Goal: Task Accomplishment & Management: Complete application form

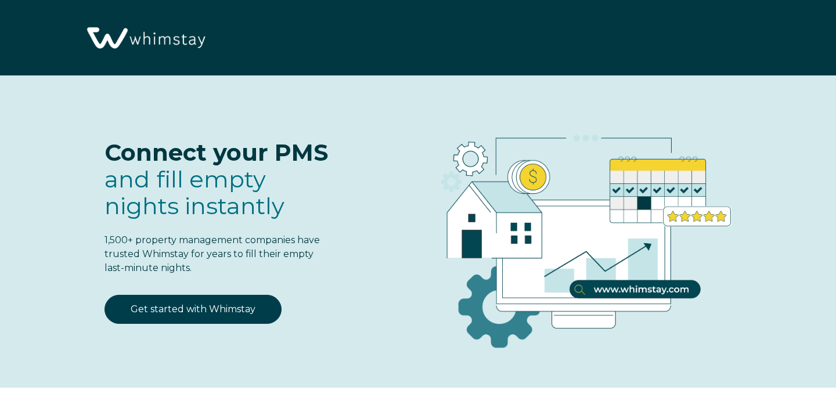
select select "CA"
select select "Standard"
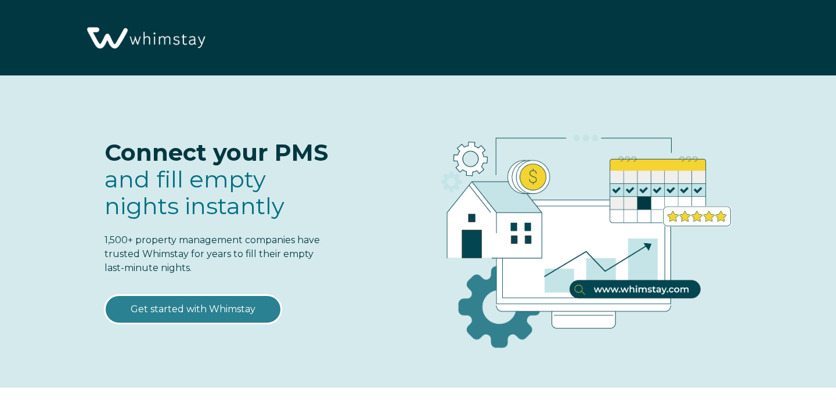
click at [207, 308] on link "Get started with Whimstay" at bounding box center [192, 309] width 177 height 29
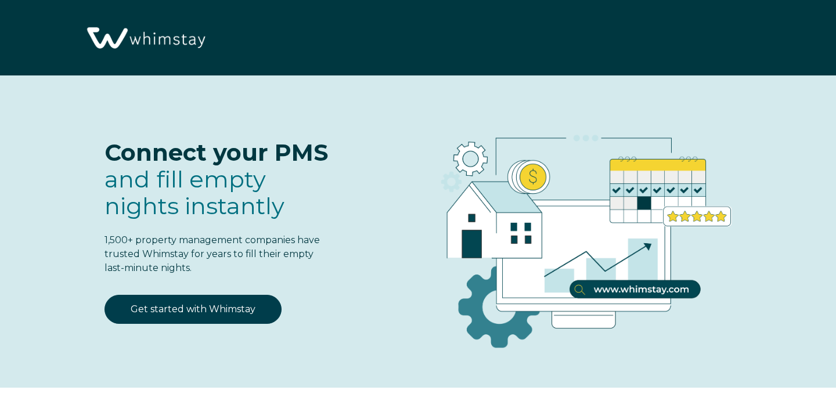
select select "CA"
select select "Standard"
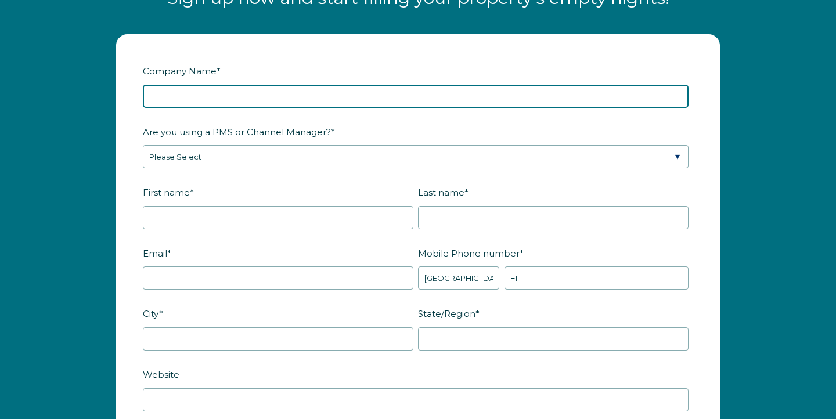
click at [192, 108] on input "Company Name *" at bounding box center [416, 96] width 546 height 23
type input "Recreation Stays"
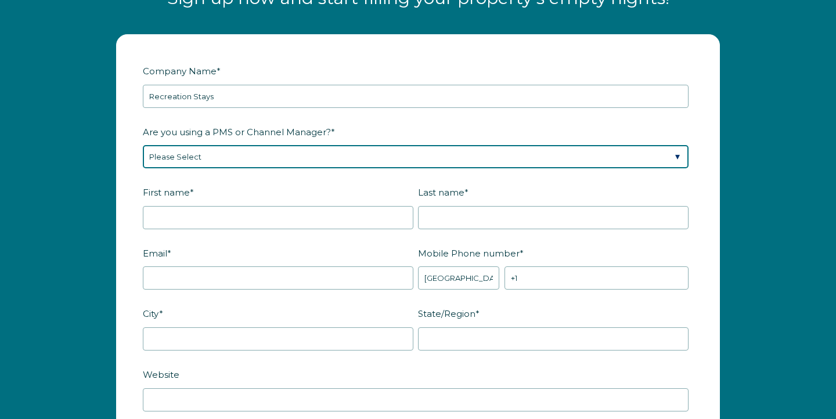
click at [219, 165] on select "Please Select Barefoot BookingPal Boost Brightside CiiRUS Escapia Guesty Hostaw…" at bounding box center [416, 156] width 546 height 23
select select "Guesty"
click at [143, 156] on select "Please Select Barefoot BookingPal Boost Brightside CiiRUS Escapia Guesty Hostaw…" at bounding box center [416, 156] width 546 height 23
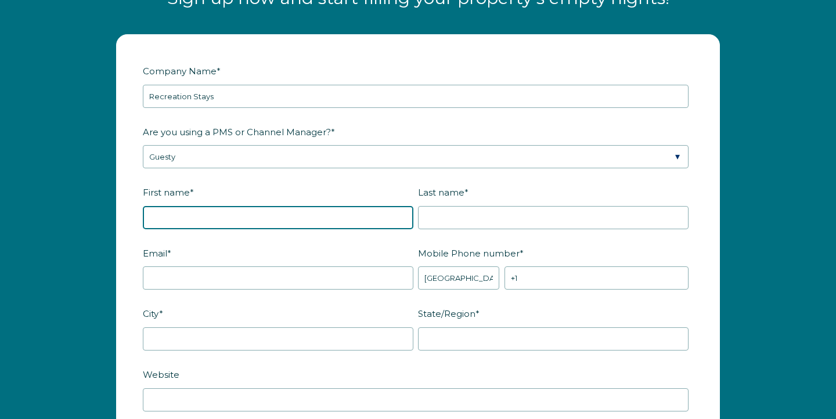
click at [196, 229] on input "First name *" at bounding box center [278, 217] width 270 height 23
type input "[PERSON_NAME]"
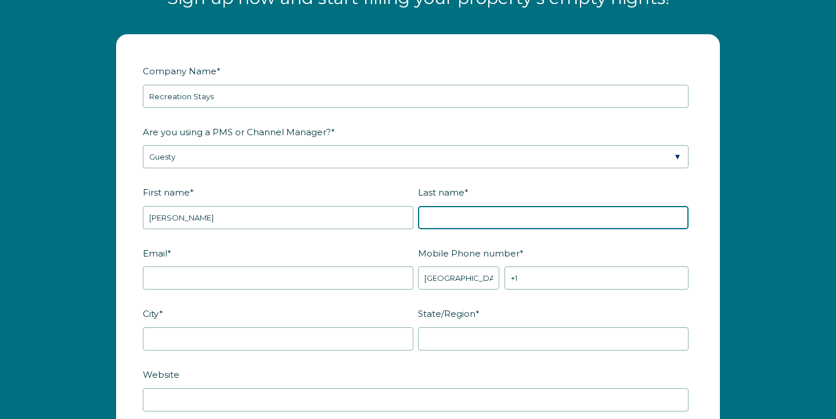
type input "Knight"
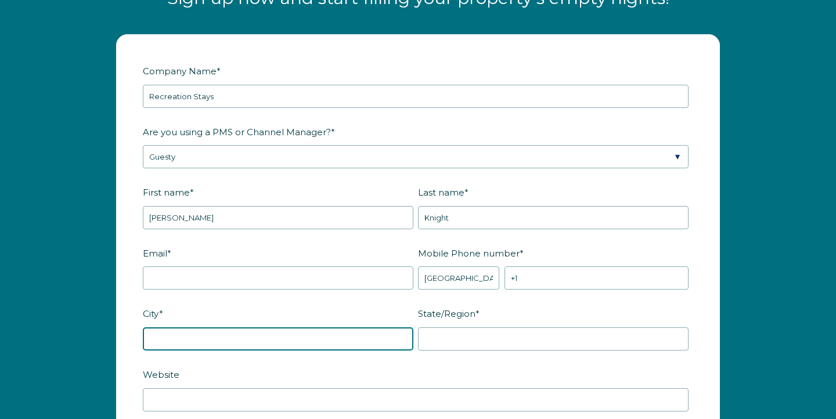
type input "[GEOGRAPHIC_DATA]"
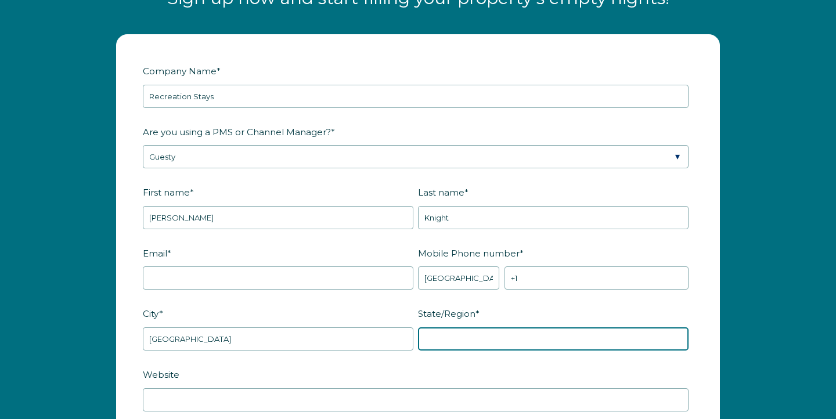
type input "WA"
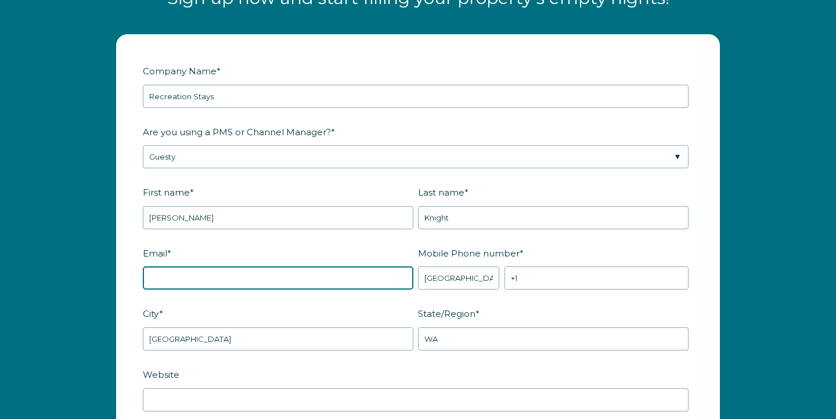
click at [216, 287] on input "Email *" at bounding box center [278, 277] width 270 height 23
type input "[PERSON_NAME][EMAIL_ADDRESS][DOMAIN_NAME]"
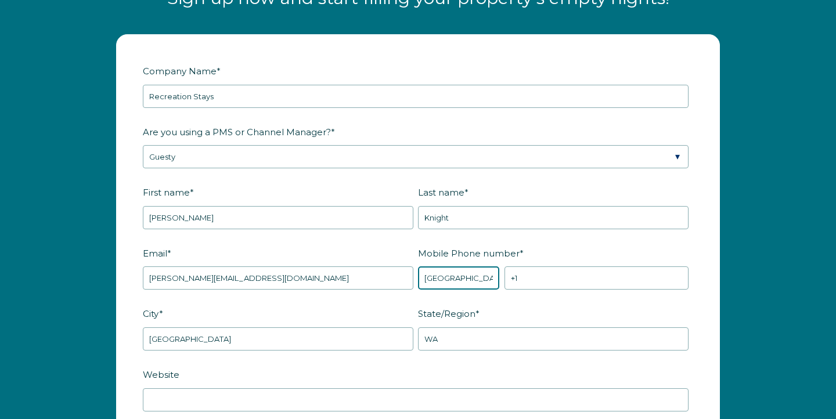
click at [480, 290] on select "* Afghanistan (‫افغانستان‬‎) Albania (Shqipëri) Algeria (‫الجزائر‬‎) American S…" at bounding box center [458, 277] width 81 height 23
select select "US"
click at [418, 277] on select "* Afghanistan (‫افغانستان‬‎) Albania (Shqipëri) Algeria (‫الجزائر‬‎) American S…" at bounding box center [458, 277] width 81 height 23
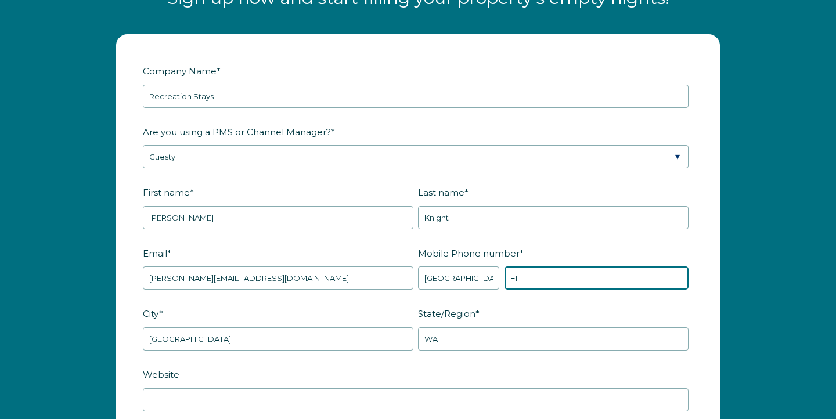
click at [556, 290] on input "+1" at bounding box center [596, 277] width 184 height 23
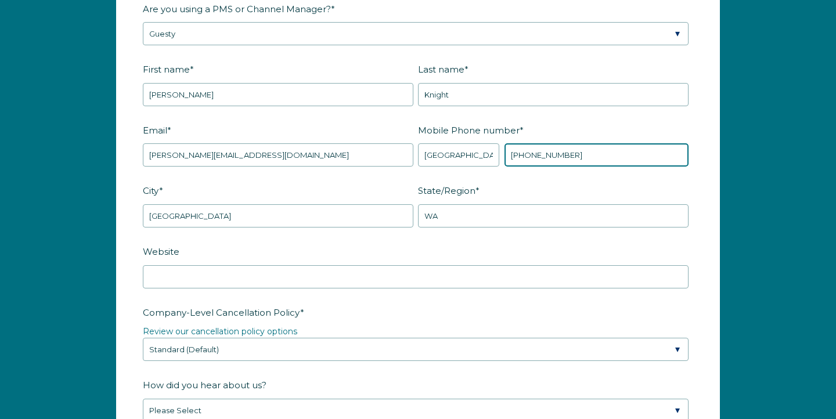
scroll to position [1551, 0]
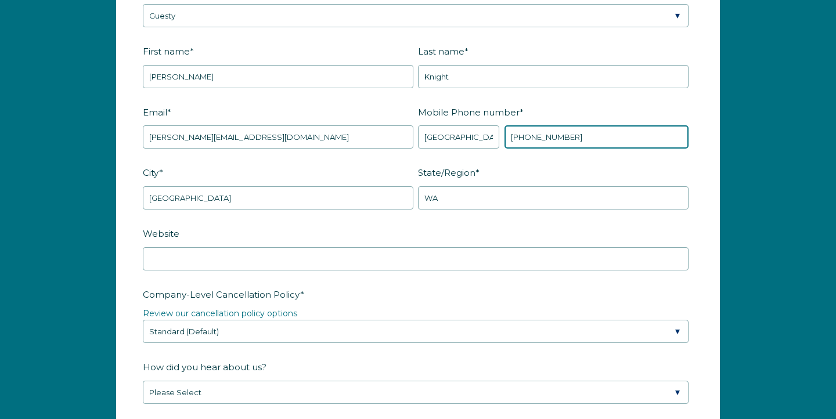
type input "[PHONE_NUMBER]"
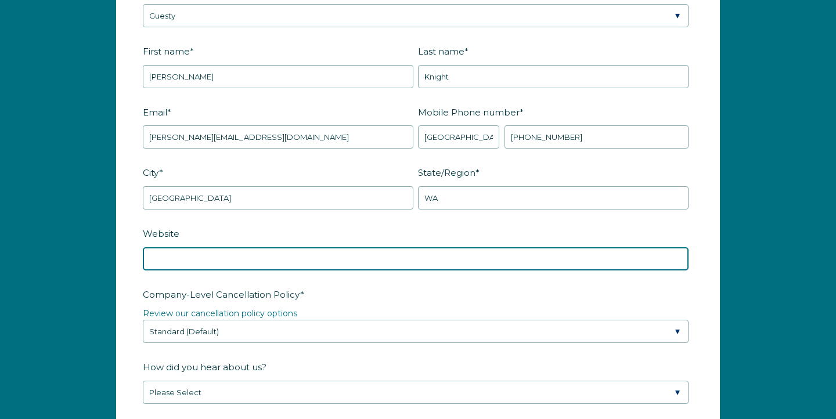
click at [263, 270] on input "Website" at bounding box center [416, 258] width 546 height 23
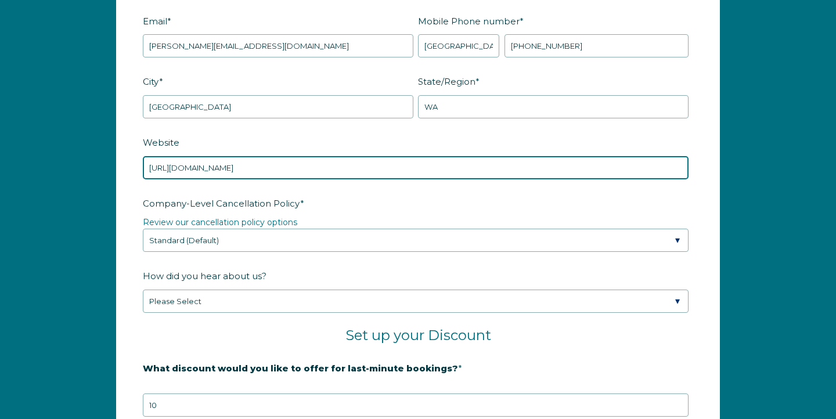
scroll to position [1645, 0]
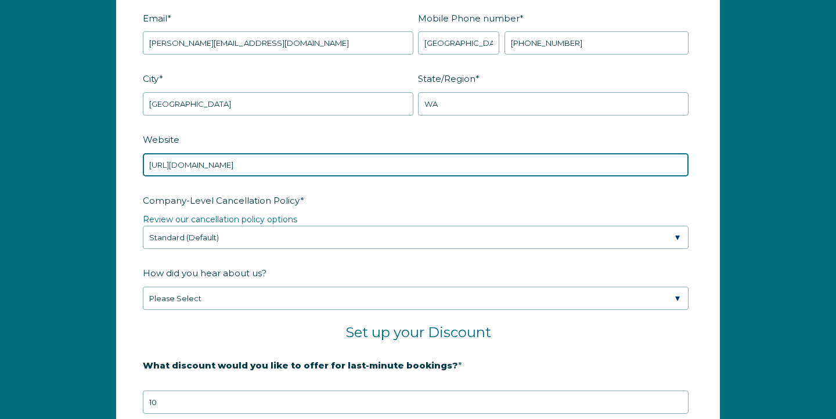
type input "[URL][DOMAIN_NAME]"
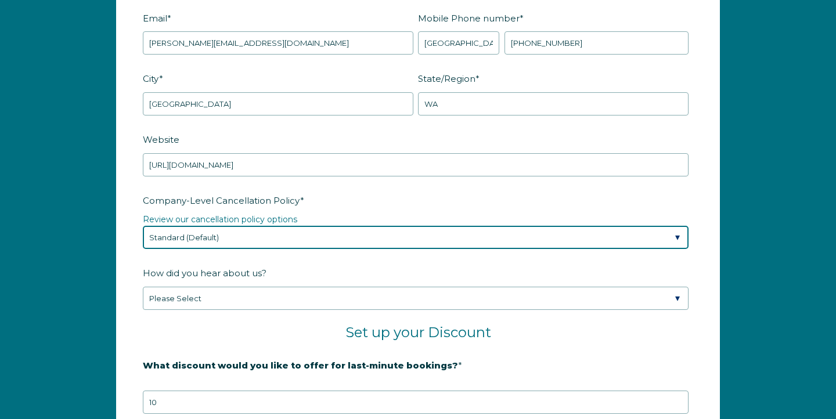
click at [249, 245] on select "Please Select Partial Standard (Default) Moderate Strict" at bounding box center [416, 237] width 546 height 23
click at [143, 237] on select "Please Select Partial Standard (Default) Moderate Strict" at bounding box center [416, 237] width 546 height 23
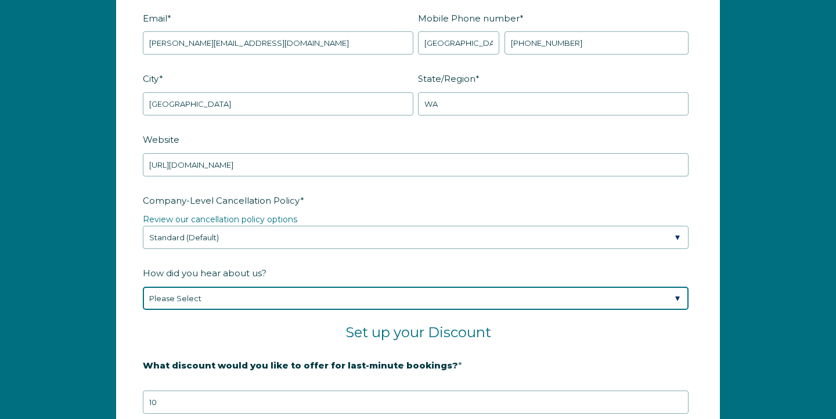
click at [258, 310] on select "Please Select Found Whimstay through a Google search Spoke to a Whimstay salesp…" at bounding box center [416, 298] width 546 height 23
select select "Other"
click at [143, 298] on select "Please Select Found Whimstay through a Google search Spoke to a Whimstay salesp…" at bounding box center [416, 298] width 546 height 23
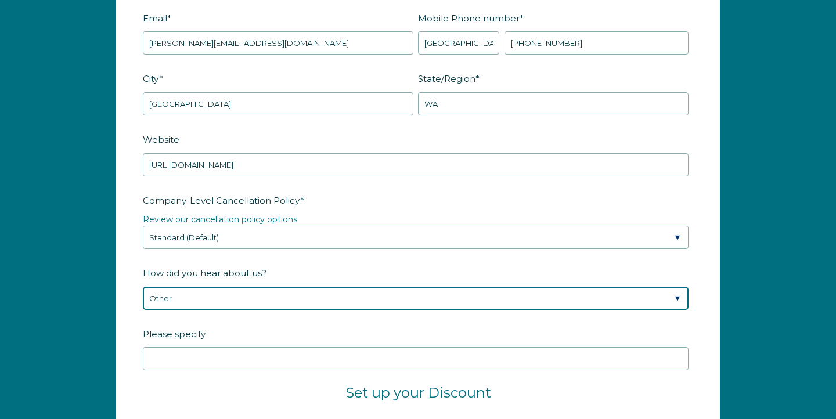
scroll to position [1660, 0]
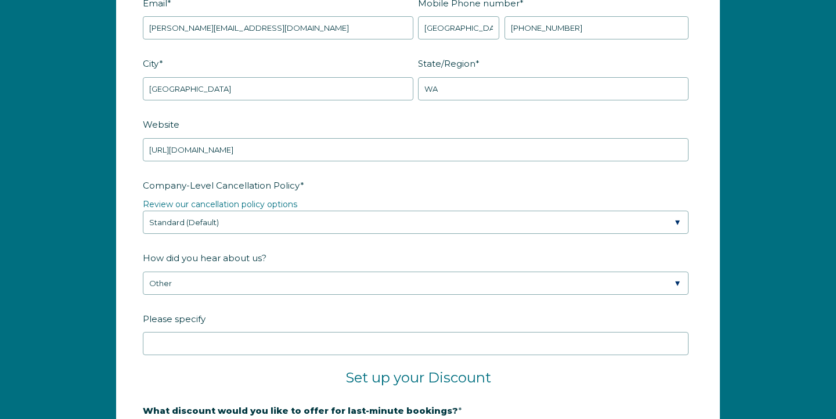
click at [161, 343] on div at bounding box center [416, 343] width 546 height 23
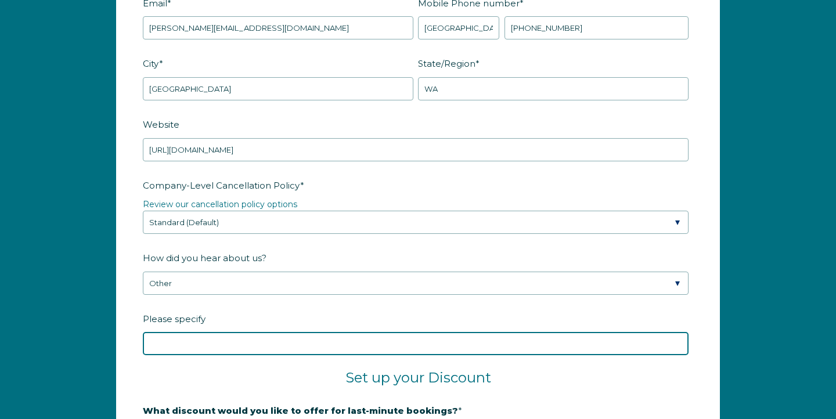
click at [162, 353] on input "Please specify" at bounding box center [416, 343] width 546 height 23
type input "Guesty"
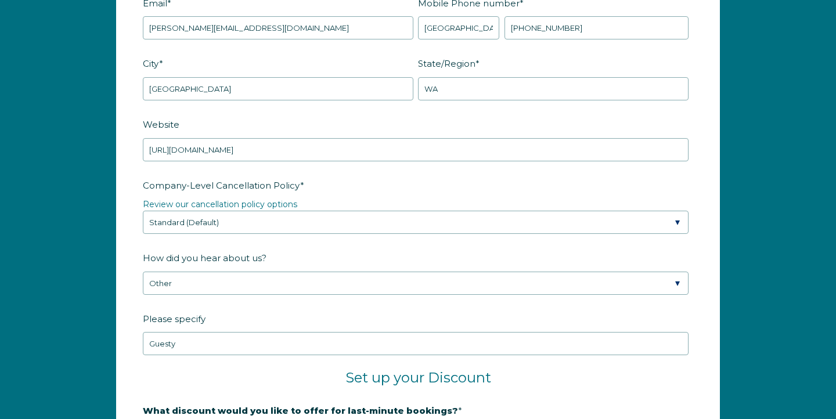
click at [196, 381] on h2 "Set up your Discount" at bounding box center [418, 377] width 550 height 17
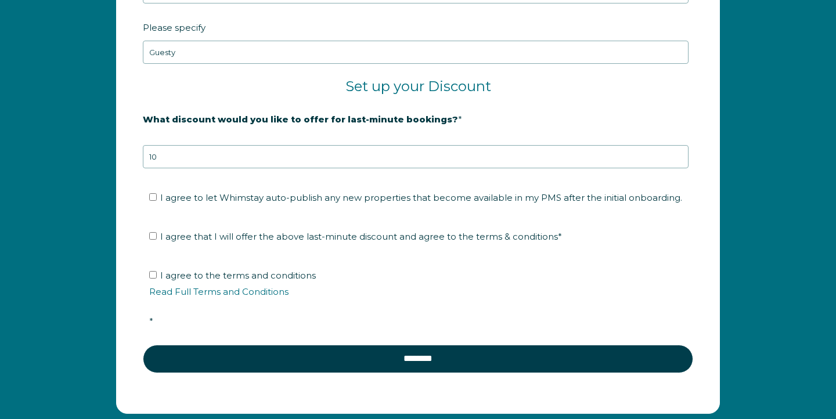
scroll to position [1953, 0]
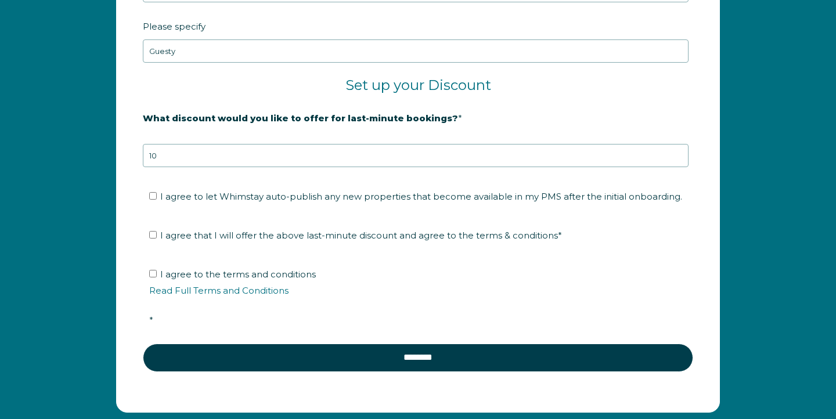
click at [148, 206] on ul "I agree to let Whimstay auto-publish any new properties that become available i…" at bounding box center [416, 196] width 546 height 19
click at [151, 200] on input "I agree to let Whimstay auto-publish any new properties that become available i…" at bounding box center [153, 196] width 8 height 8
checkbox input "true"
click at [158, 241] on label "I agree that I will offer the above last-minute discount and agree to the terms…" at bounding box center [355, 235] width 413 height 11
click at [157, 239] on input "I agree that I will offer the above last-minute discount and agree to the terms…" at bounding box center [153, 235] width 8 height 8
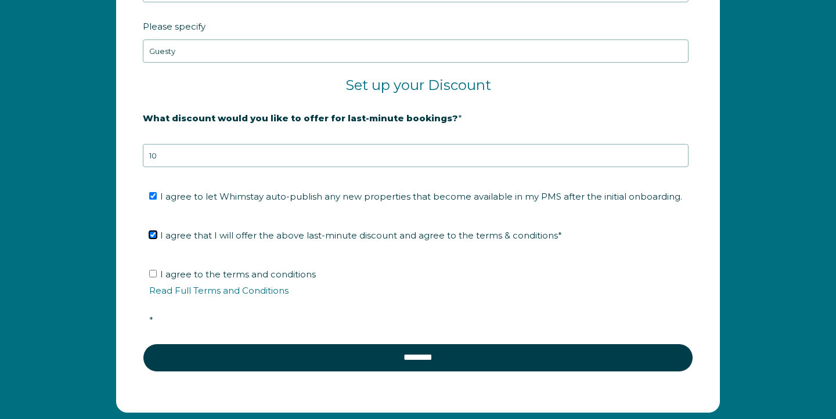
checkbox input "true"
click at [156, 277] on input "I agree to the terms and conditions Read Full Terms and Conditions *" at bounding box center [153, 274] width 8 height 8
checkbox input "true"
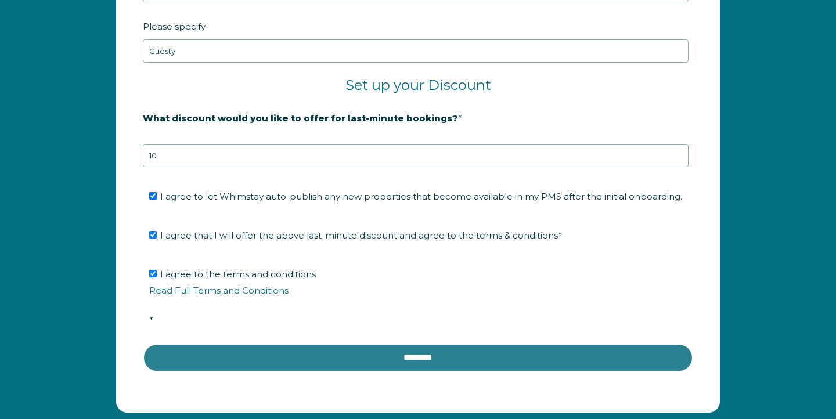
click at [384, 363] on input "********" at bounding box center [418, 358] width 550 height 28
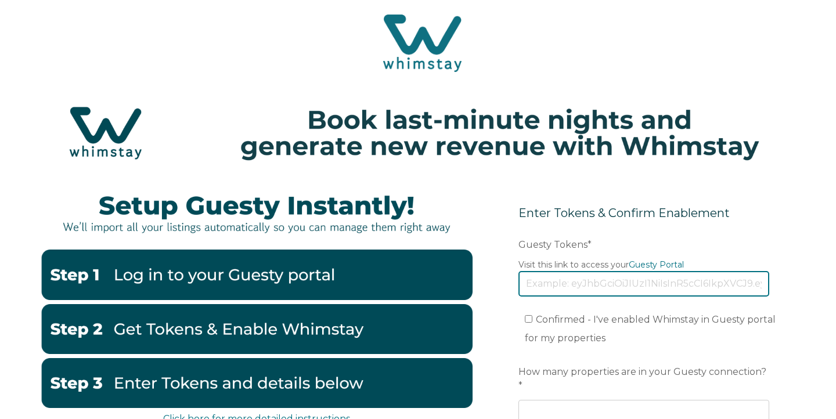
click at [549, 279] on input "Guesty Tokens *" at bounding box center [643, 284] width 251 height 26
paste input "eyJhbGciOiJIUzI1NiIsInR5cCI6IkpXVCJ9.eyJ0b2tlbklkIjoiNjhkMjFjOGMyNmM1MTA2NTA1OD…"
type input "eyJhbGciOiJIUzI1NiIsInR5cCI6IkpXVCJ9.eyJ0b2tlbklkIjoiNjhkMjFjOGMyNmM1MTA2NTA1OD…"
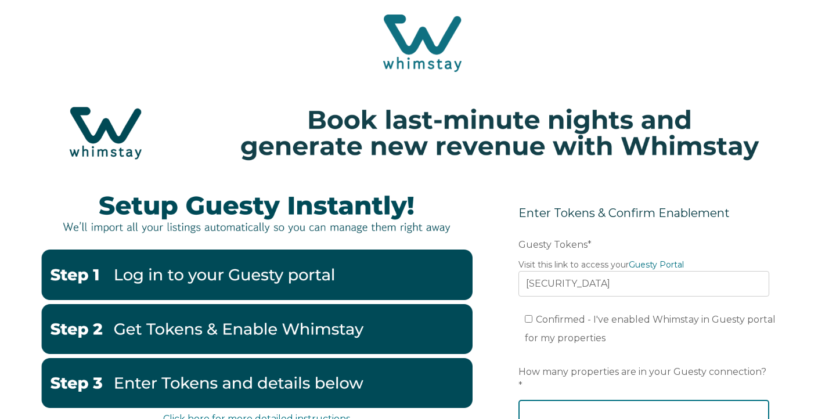
click at [585, 400] on input "How many properties are in your Guesty connection? *" at bounding box center [643, 413] width 251 height 26
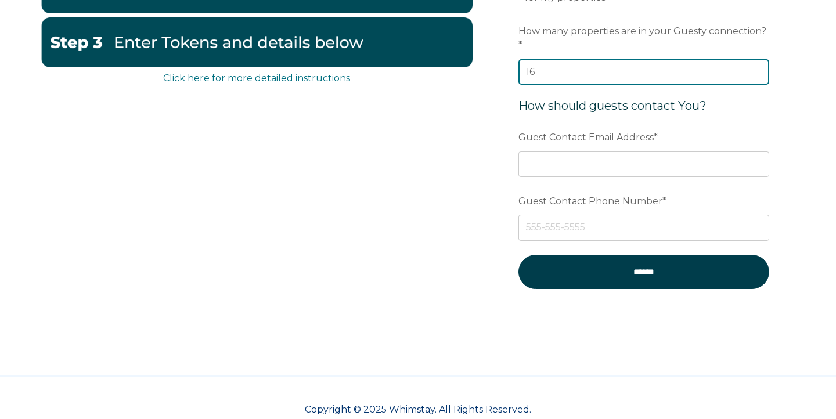
scroll to position [352, 0]
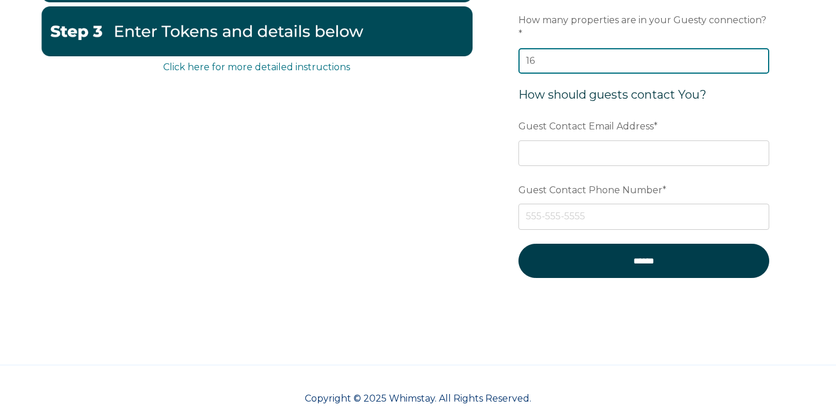
type input "16"
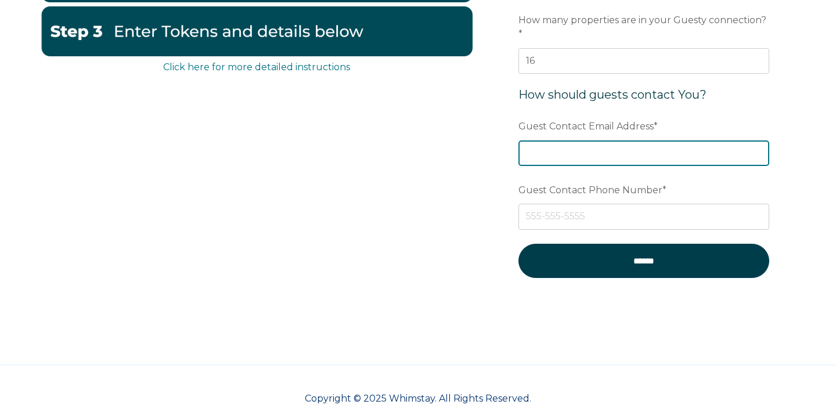
click at [589, 143] on input "Guest Contact Email Address *" at bounding box center [643, 153] width 251 height 26
type input "hello@recreationstays.com"
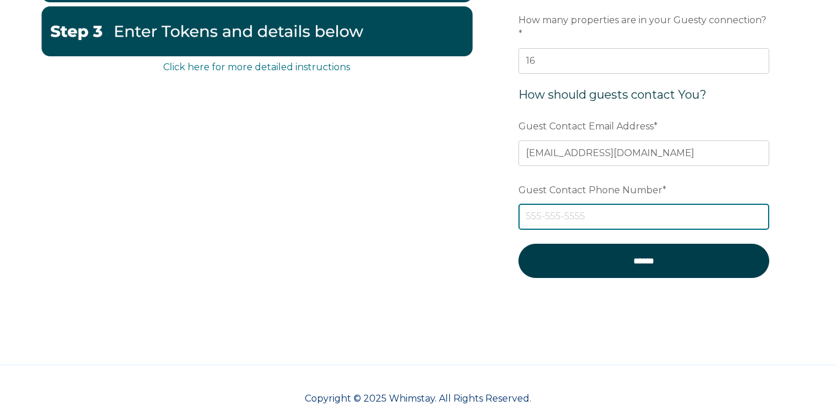
click at [571, 210] on input "Guest Contact Phone Number *" at bounding box center [643, 217] width 251 height 26
click at [543, 204] on input "2064106688" at bounding box center [643, 217] width 251 height 26
type input "206-410-6688"
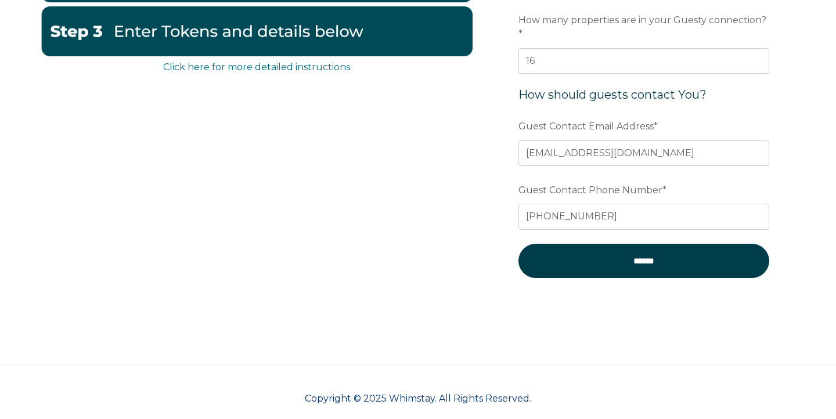
click at [446, 187] on div "Click here for more detailed instructions Enter Tokens & Confirm Enablement Pre…" at bounding box center [418, 73] width 755 height 490
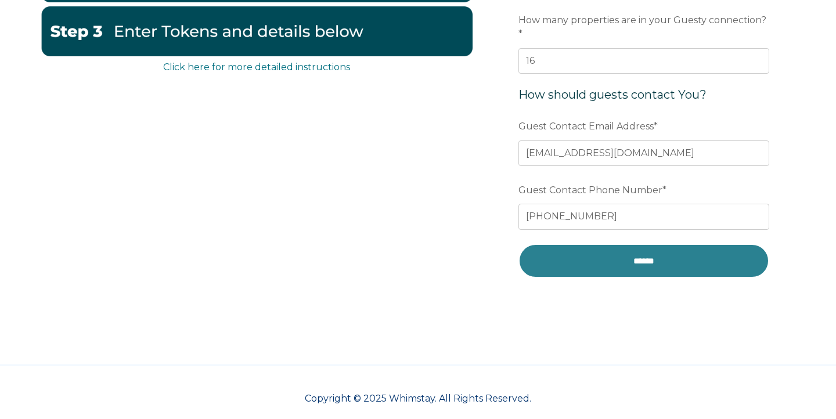
click at [618, 252] on input "******" at bounding box center [643, 261] width 251 height 34
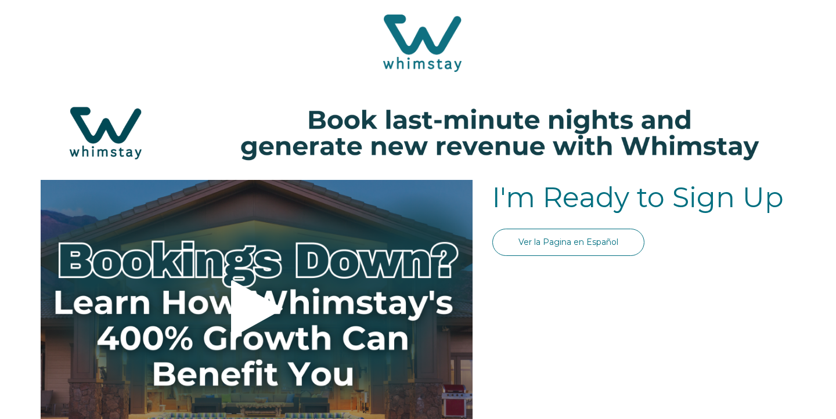
select select "US"
select select "Standard"
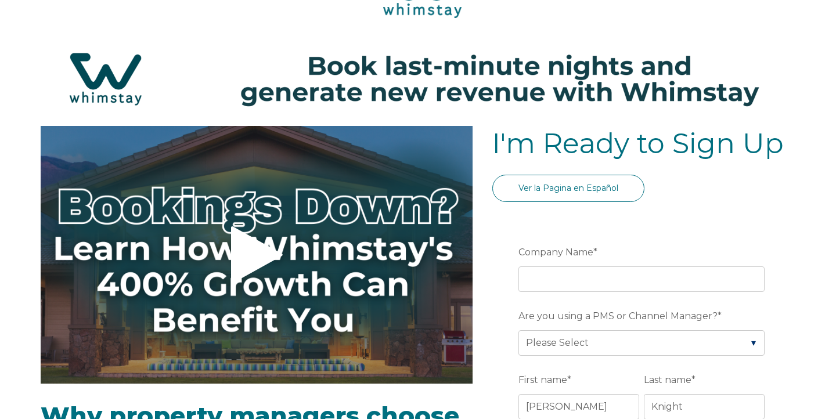
scroll to position [56, 0]
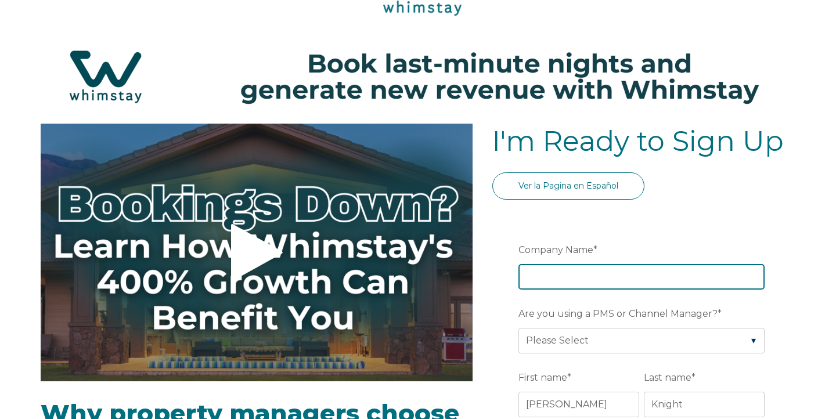
click at [548, 266] on input "Company Name *" at bounding box center [641, 277] width 246 height 26
type input "Recreation Stays"
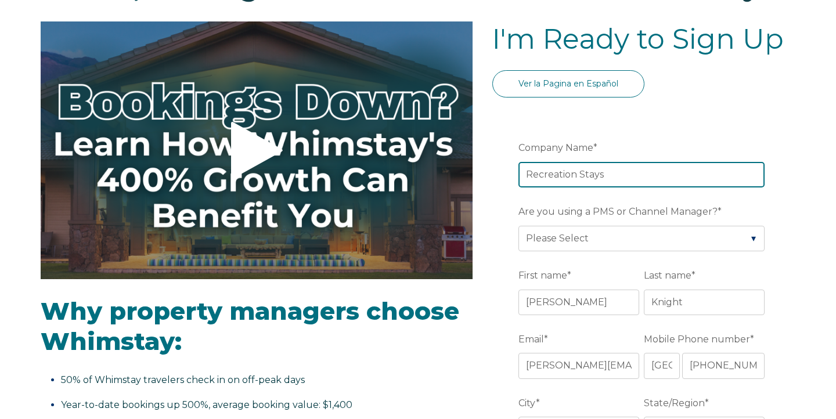
scroll to position [159, 0]
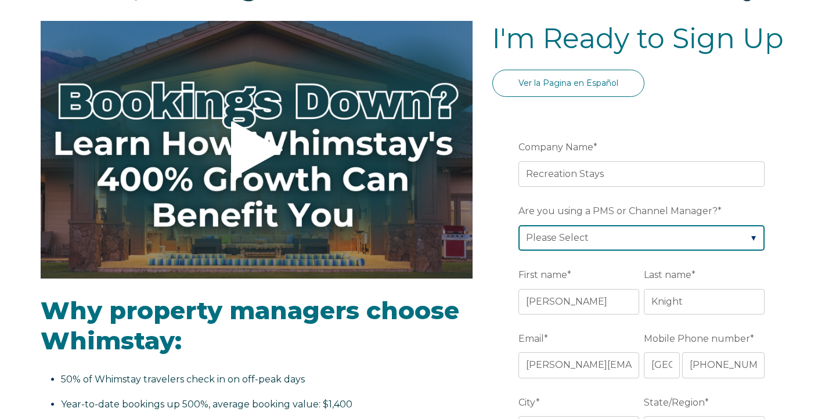
click at [579, 233] on select "Please Select Barefoot BookingPal Boost Brightside CiiRUS Escapia Guesty Hostaw…" at bounding box center [641, 238] width 246 height 26
select select "Guesty"
click at [518, 225] on select "Please Select Barefoot BookingPal Boost Brightside CiiRUS Escapia Guesty Hostaw…" at bounding box center [641, 238] width 246 height 26
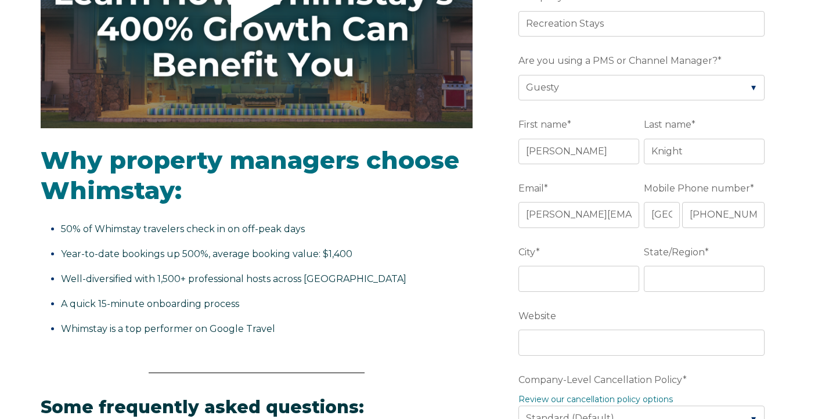
scroll to position [348, 0]
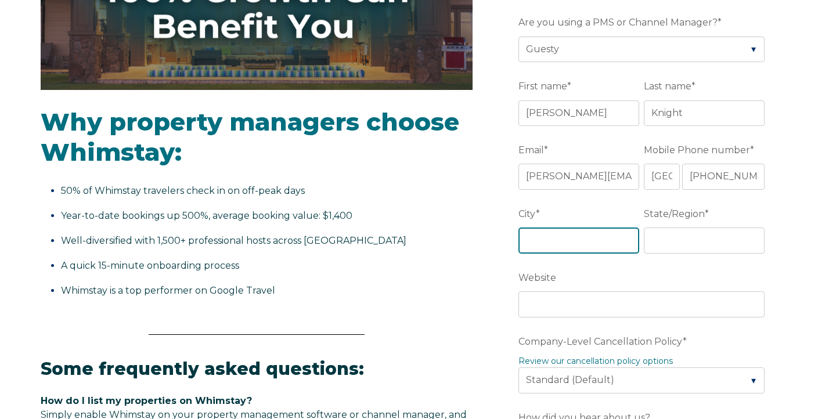
click at [551, 240] on input "City *" at bounding box center [578, 241] width 121 height 26
type input "[GEOGRAPHIC_DATA]"
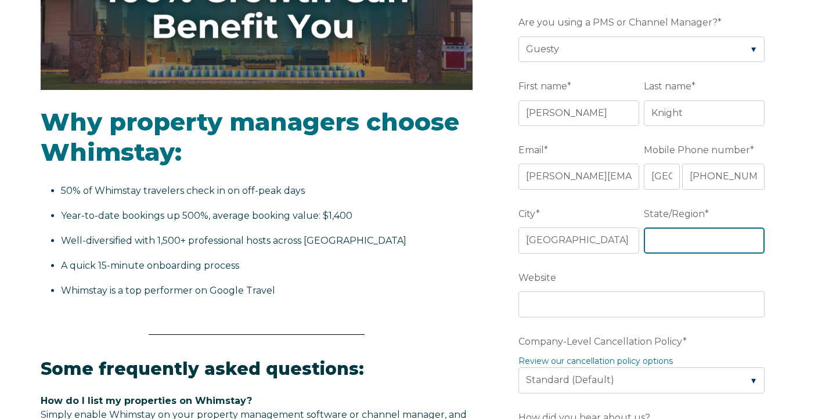
type input "WA"
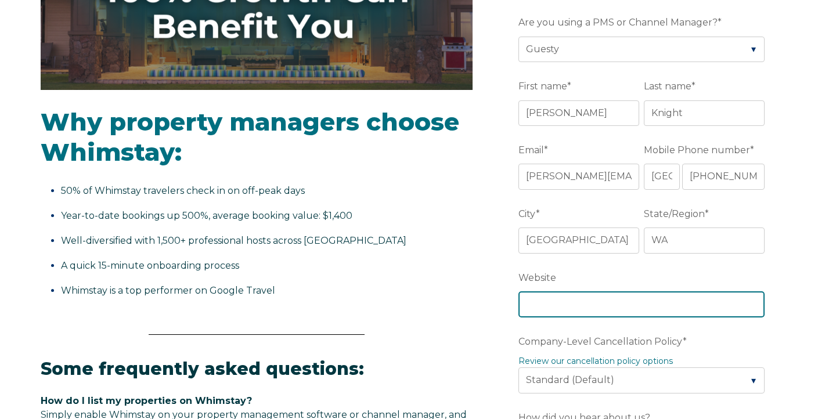
click at [560, 306] on input "Website" at bounding box center [641, 304] width 246 height 26
type input "[URL][DOMAIN_NAME]"
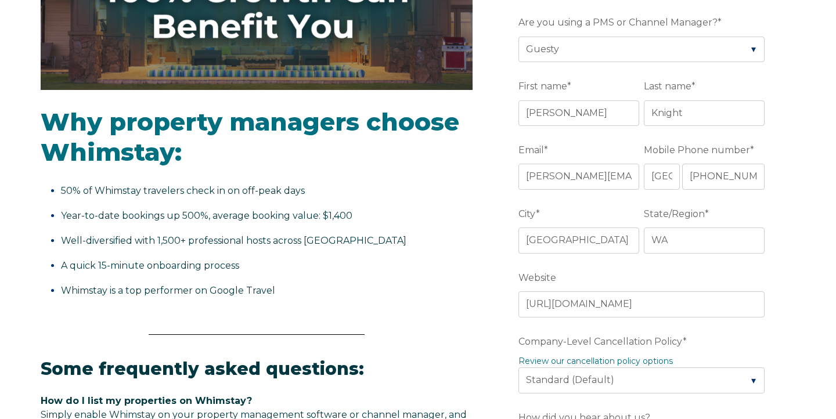
click at [506, 359] on form "Company Name * Recreation Stays Are you using a PMS or Channel Manager? * Pleas…" at bounding box center [643, 406] width 303 height 969
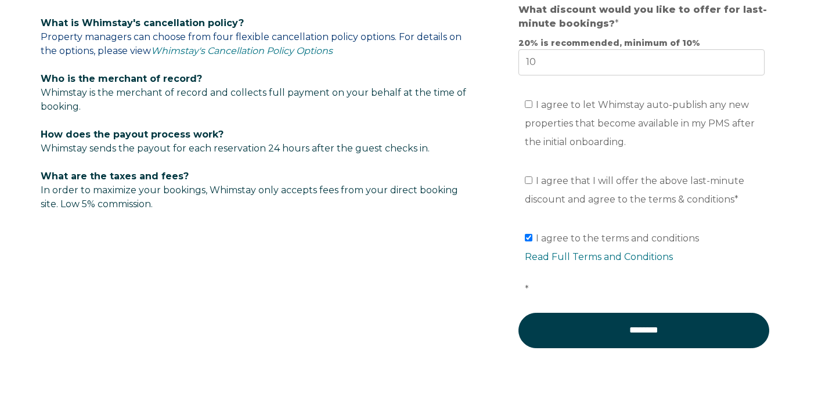
scroll to position [856, 0]
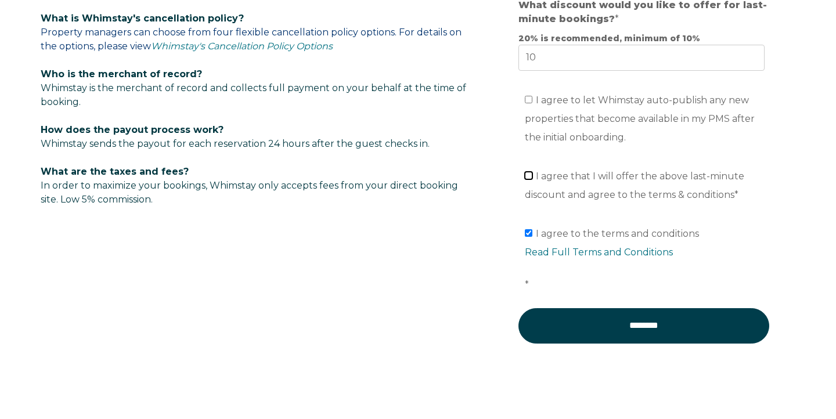
click at [529, 178] on input "I agree that I will offer the above last-minute discount and agree to the terms…" at bounding box center [529, 176] width 8 height 8
checkbox input "true"
click at [525, 99] on input "I agree to let Whimstay auto-publish any new properties that become available i…" at bounding box center [529, 100] width 8 height 8
checkbox input "true"
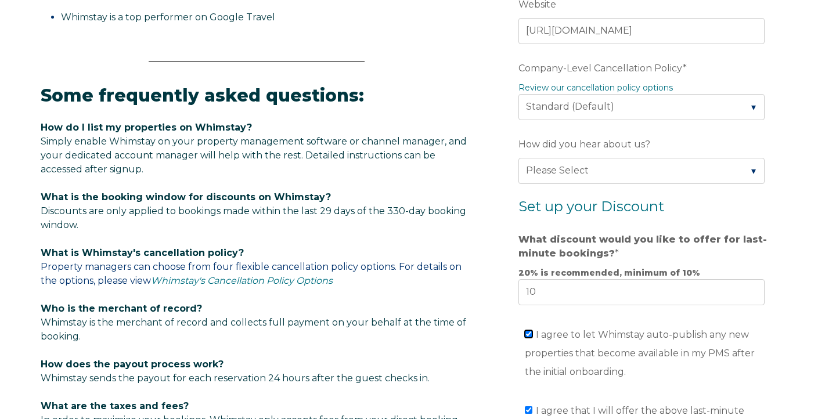
scroll to position [618, 0]
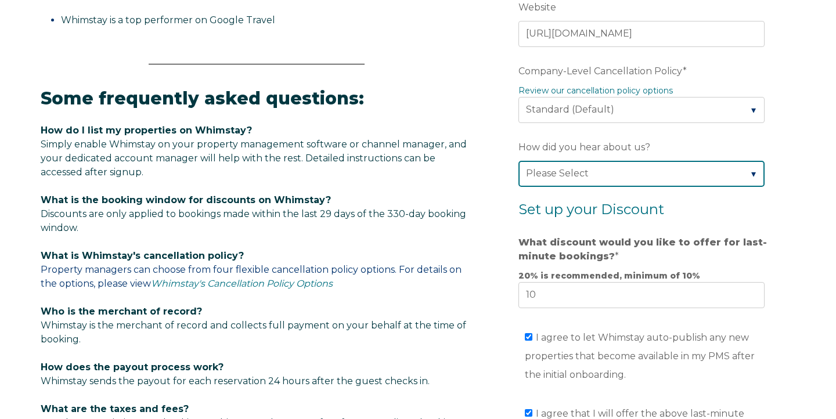
click at [568, 177] on select "Please Select Found Whimstay through a Google search Spoke to a Whimstay salesp…" at bounding box center [641, 174] width 246 height 26
select select "Other"
click at [518, 161] on select "Please Select Found Whimstay through a Google search Spoke to a Whimstay salesp…" at bounding box center [641, 174] width 246 height 26
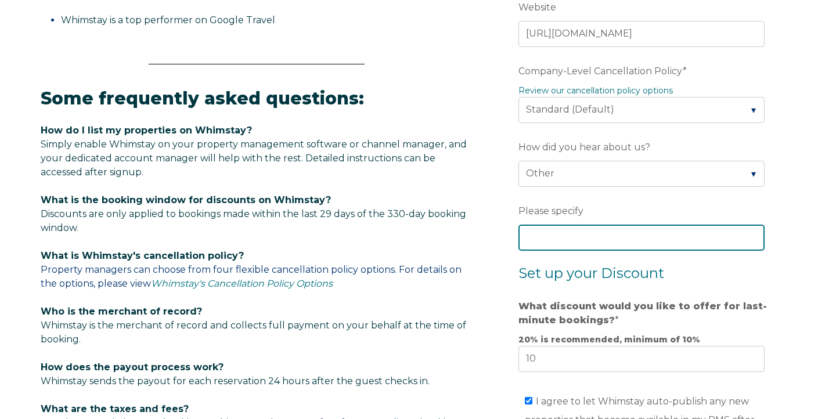
click at [556, 234] on input "Please specify" at bounding box center [641, 238] width 246 height 26
type input "Guesty"
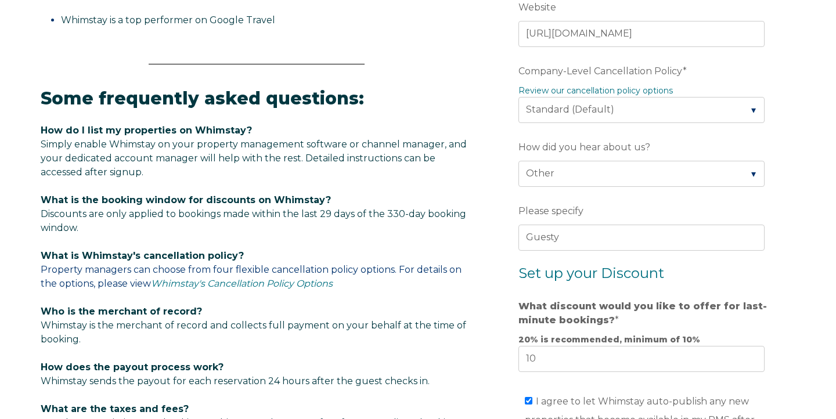
click at [470, 230] on p "What is the booking window for discounts on Whimstay? Discounts are only applie…" at bounding box center [257, 214] width 432 height 42
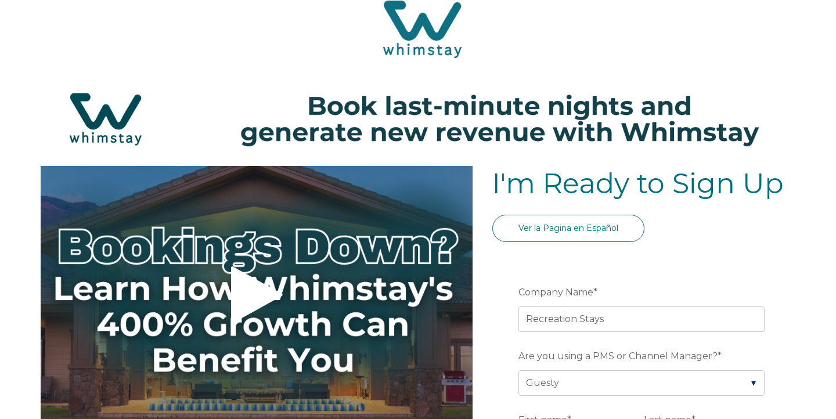
scroll to position [16, 0]
